Goal: Task Accomplishment & Management: Use online tool/utility

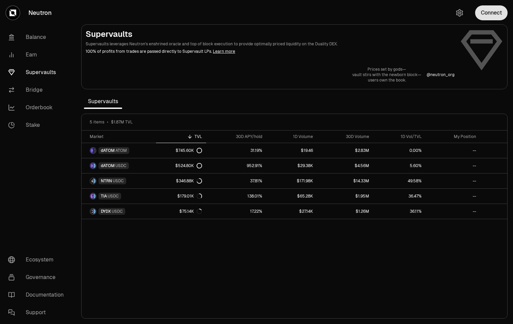
click at [487, 11] on button "Connect" at bounding box center [491, 12] width 32 height 15
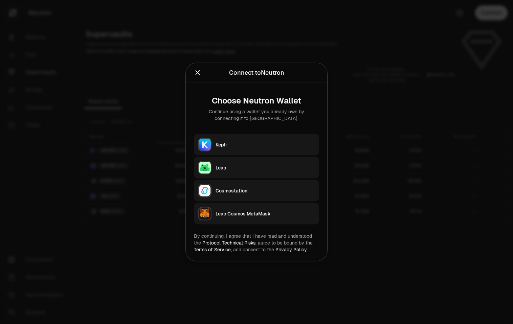
click at [255, 139] on button "Keplr" at bounding box center [256, 145] width 125 height 22
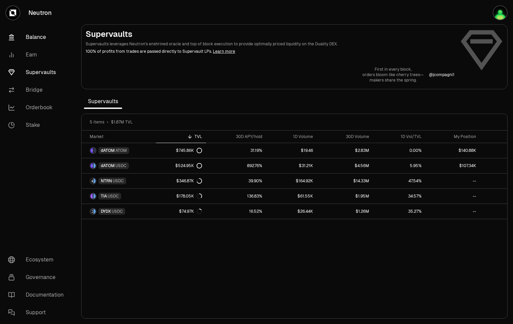
click at [41, 40] on link "Balance" at bounding box center [38, 37] width 70 height 18
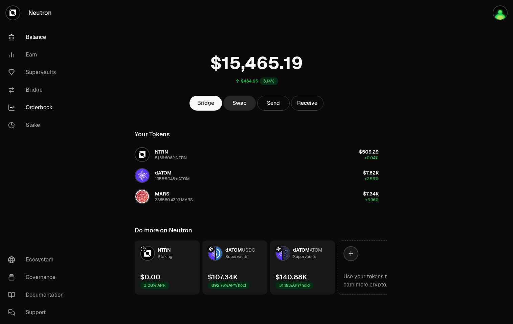
click at [32, 106] on link "Orderbook" at bounding box center [38, 108] width 70 height 18
